Goal: Check status

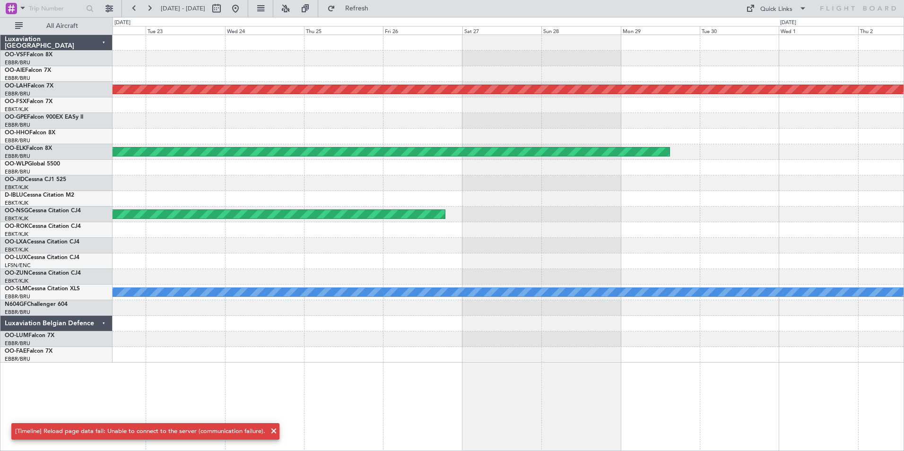
click at [167, 407] on div "Planned Maint [PERSON_NAME]-[GEOGRAPHIC_DATA][PERSON_NAME] ([GEOGRAPHIC_DATA][P…" at bounding box center [507, 242] width 791 height 416
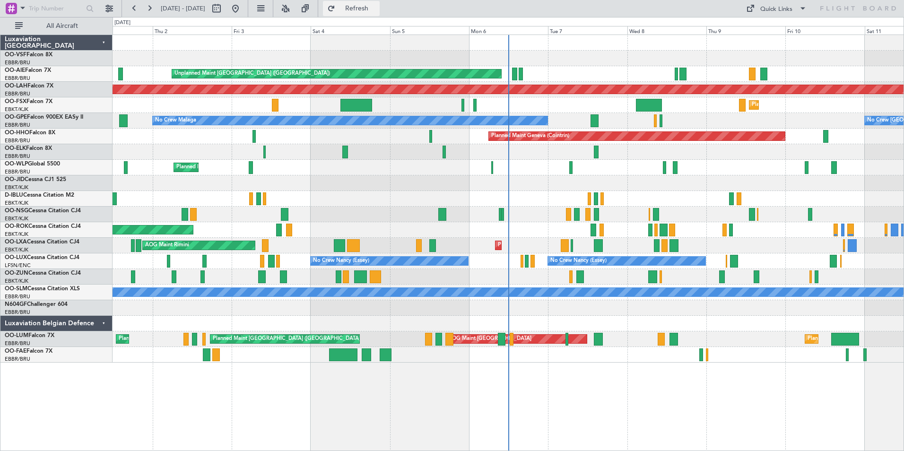
click at [377, 10] on span "Refresh" at bounding box center [357, 8] width 40 height 7
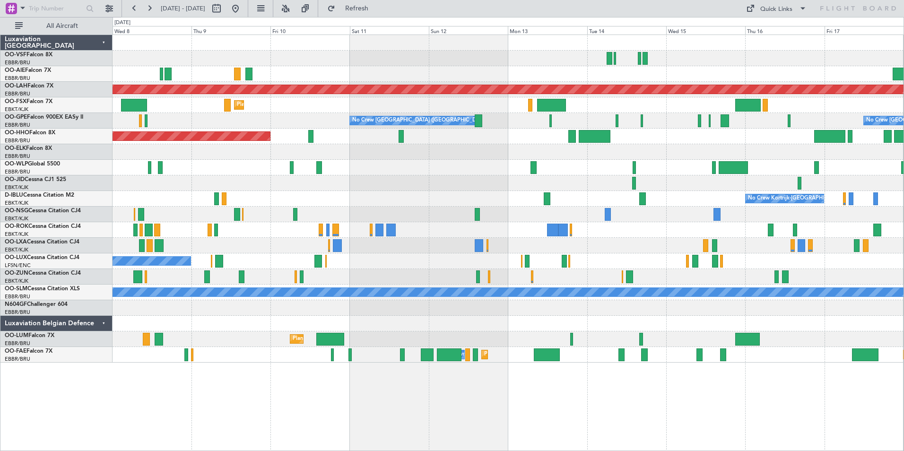
click at [307, 77] on div "Unplanned Maint [GEOGRAPHIC_DATA] ([GEOGRAPHIC_DATA])" at bounding box center [507, 74] width 791 height 16
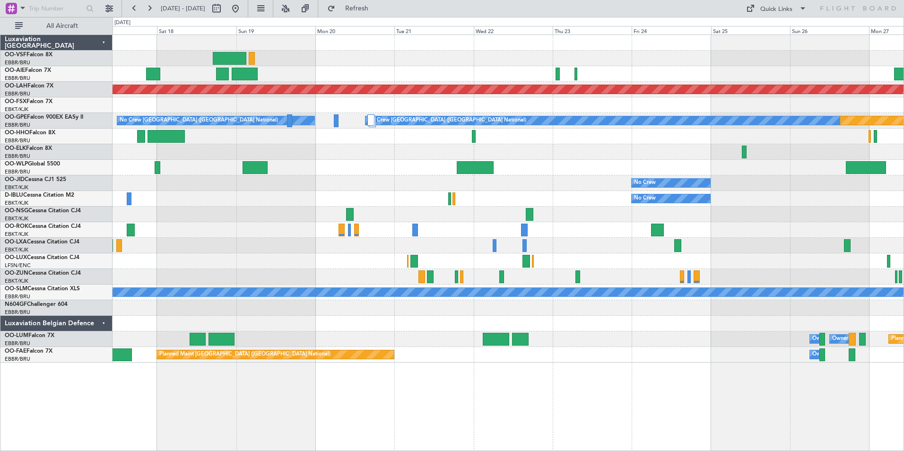
click at [253, 80] on div at bounding box center [507, 74] width 791 height 16
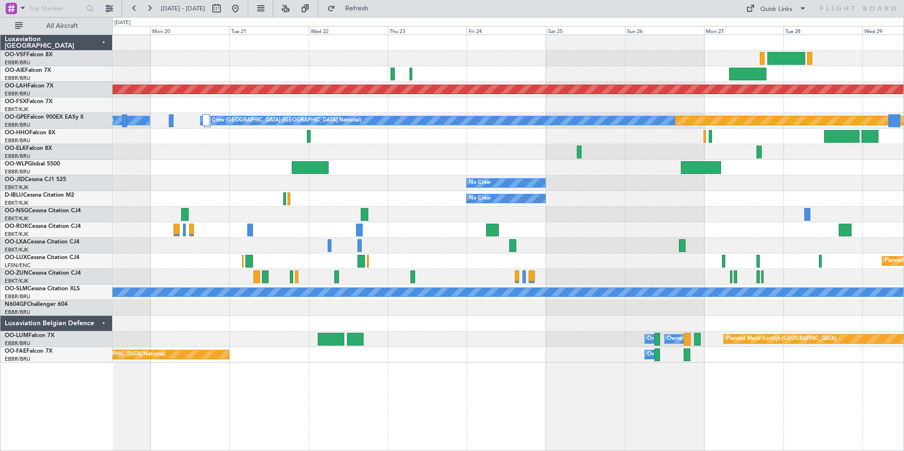
click at [465, 74] on div at bounding box center [507, 74] width 791 height 16
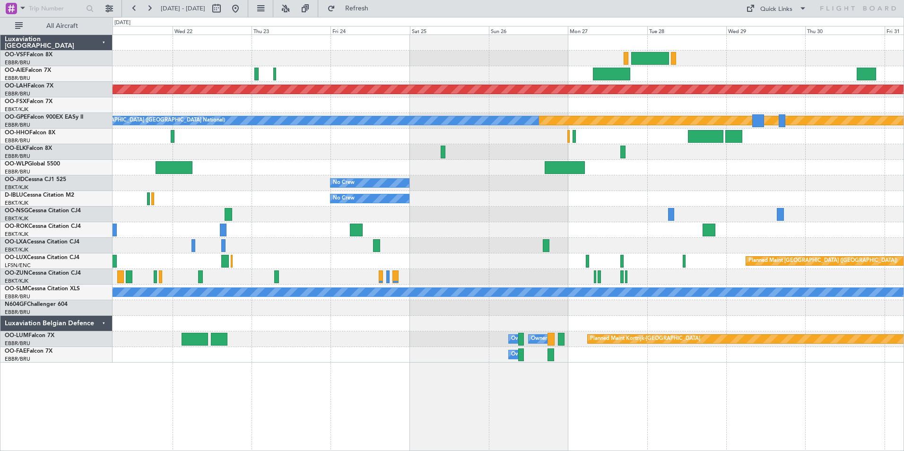
click at [386, 76] on div at bounding box center [507, 74] width 791 height 16
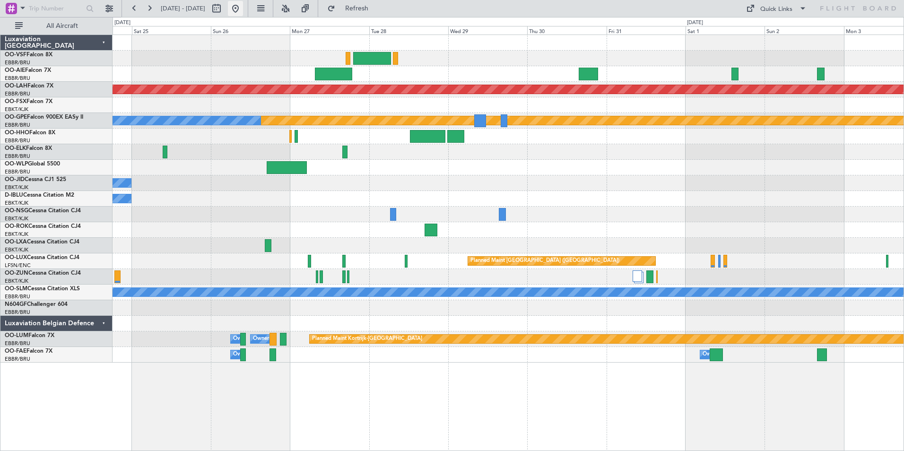
click at [243, 9] on button at bounding box center [235, 8] width 15 height 15
